Goal: Transaction & Acquisition: Purchase product/service

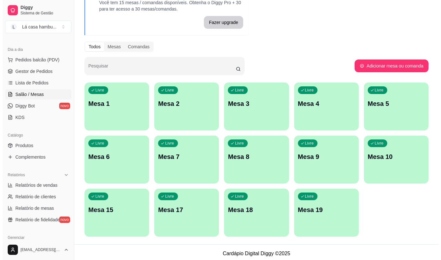
scroll to position [45, 0]
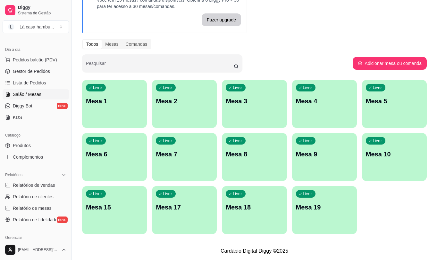
click at [330, 147] on div "Livre Mesa 9" at bounding box center [324, 153] width 65 height 40
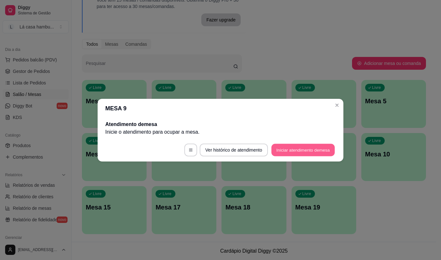
click at [313, 152] on button "Iniciar atendimento de mesa" at bounding box center [303, 150] width 63 height 12
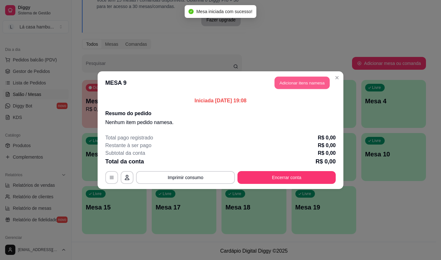
click at [304, 81] on button "Adicionar itens na mesa" at bounding box center [302, 83] width 55 height 12
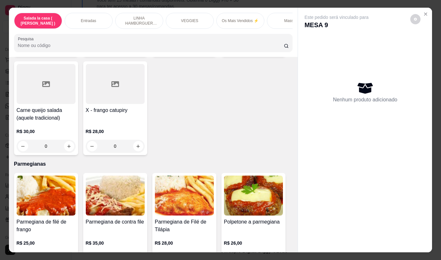
scroll to position [2480, 0]
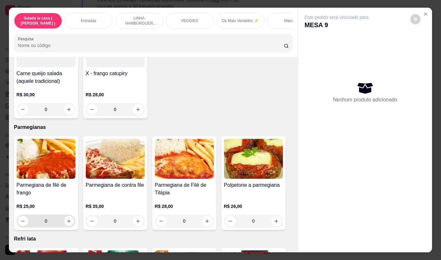
click at [67, 220] on icon "increase-product-quantity" at bounding box center [69, 222] width 4 height 4
type input "1"
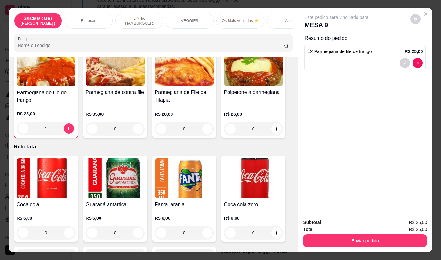
scroll to position [2635, 0]
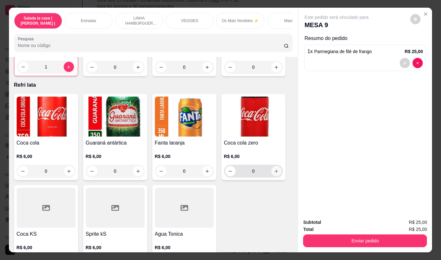
click at [274, 169] on icon "increase-product-quantity" at bounding box center [276, 171] width 5 height 5
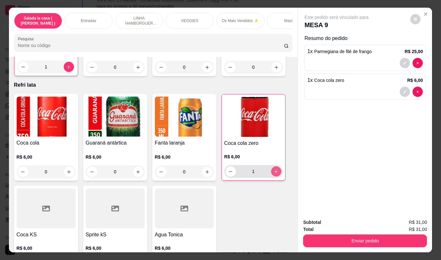
click at [274, 170] on icon "increase-product-quantity" at bounding box center [276, 172] width 4 height 4
type input "2"
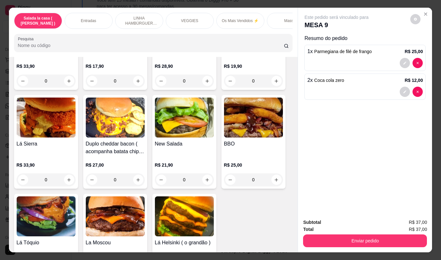
scroll to position [1410, 0]
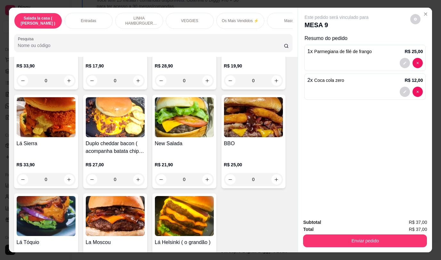
click at [274, 173] on div "0" at bounding box center [253, 179] width 59 height 13
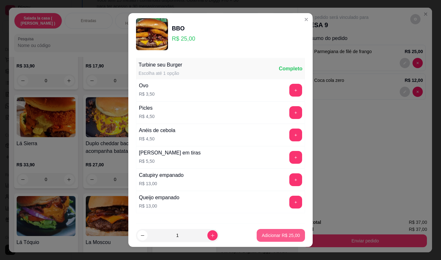
click at [280, 233] on p "Adicionar R$ 25,00" at bounding box center [281, 236] width 38 height 6
type input "1"
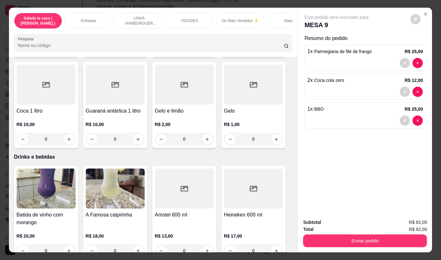
scroll to position [3029, 0]
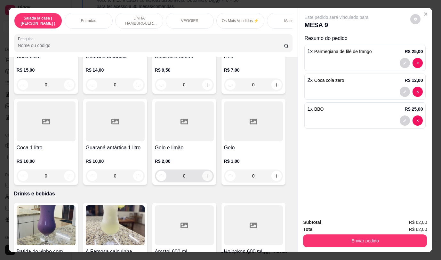
click at [208, 171] on button "increase-product-quantity" at bounding box center [207, 176] width 10 height 10
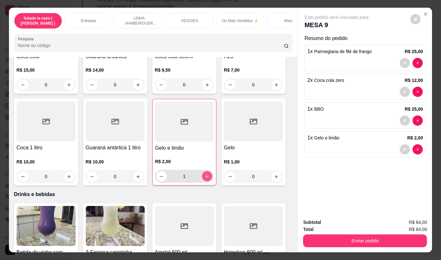
click at [208, 171] on button "increase-product-quantity" at bounding box center [207, 176] width 10 height 10
type input "2"
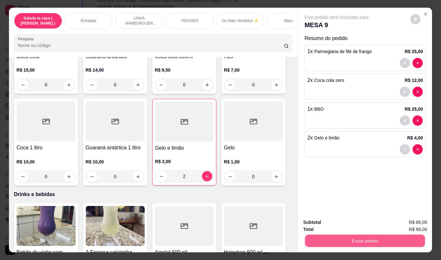
click at [362, 237] on button "Enviar pedido" at bounding box center [365, 241] width 120 height 12
click at [369, 225] on button "Não registrar e enviar pedido" at bounding box center [344, 223] width 65 height 12
